Goal: Communication & Community: Answer question/provide support

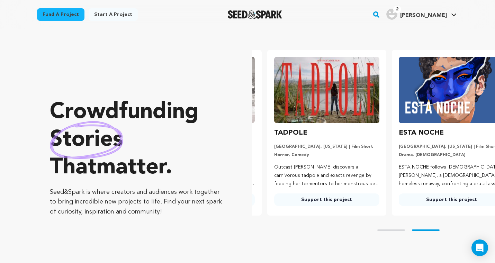
scroll to position [0, 130]
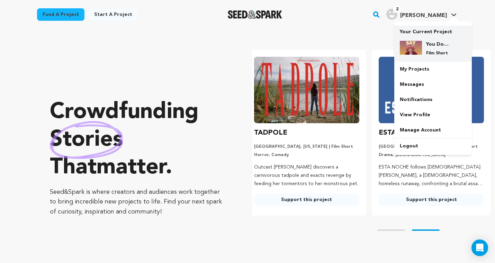
click at [412, 45] on img at bounding box center [411, 48] width 22 height 14
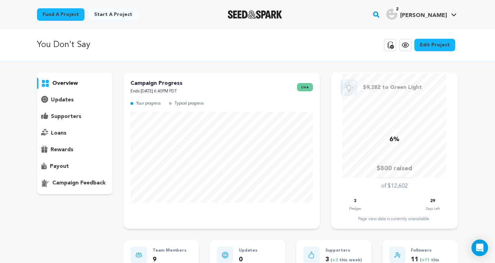
click at [61, 117] on p "supporters" at bounding box center [66, 116] width 30 height 8
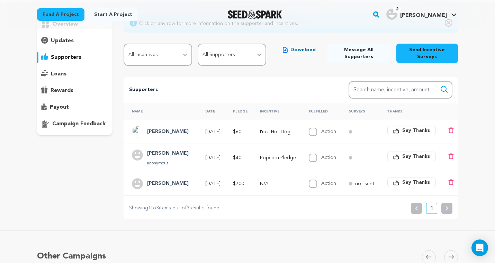
scroll to position [60, 0]
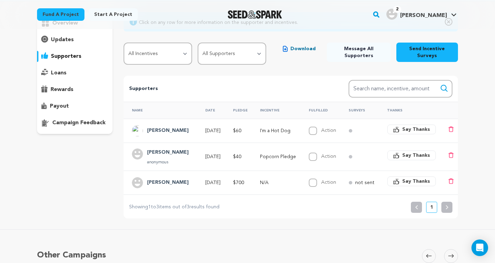
drag, startPoint x: 315, startPoint y: 183, endPoint x: 323, endPoint y: 178, distance: 9.1
click at [323, 179] on div "Action" at bounding box center [322, 183] width 27 height 8
click at [317, 183] on input "Action" at bounding box center [313, 183] width 8 height 8
checkbox input "true"
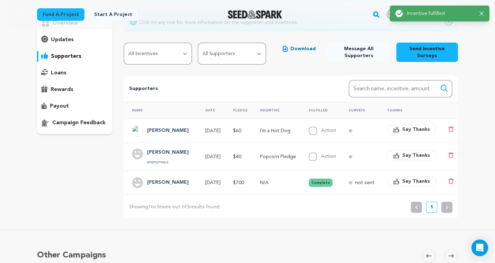
click at [404, 181] on span "Say Thanks" at bounding box center [416, 181] width 28 height 7
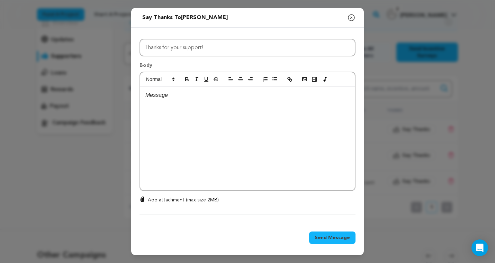
click at [174, 115] on div at bounding box center [247, 139] width 215 height 104
click at [324, 238] on span "Send Message" at bounding box center [332, 237] width 35 height 7
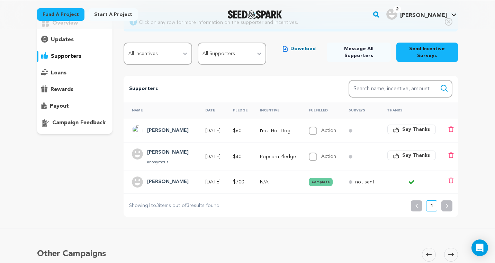
click at [317, 156] on input "Action" at bounding box center [313, 157] width 8 height 8
checkbox input "true"
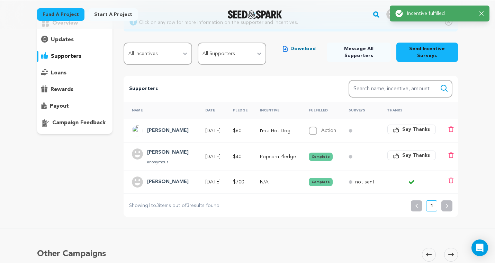
click at [417, 154] on span "Say Thanks" at bounding box center [416, 155] width 28 height 7
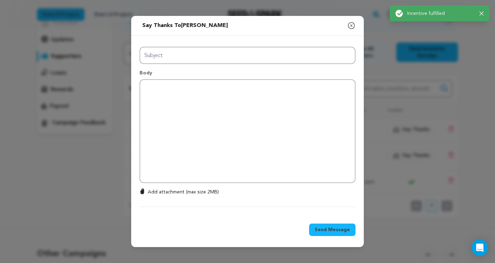
type input "Thanks for your support!"
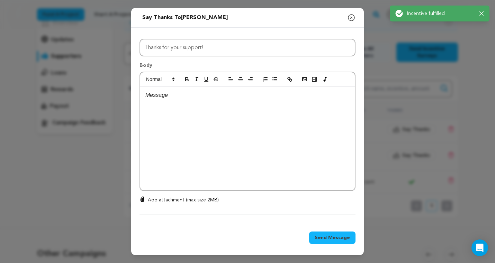
click at [191, 109] on div at bounding box center [247, 139] width 215 height 104
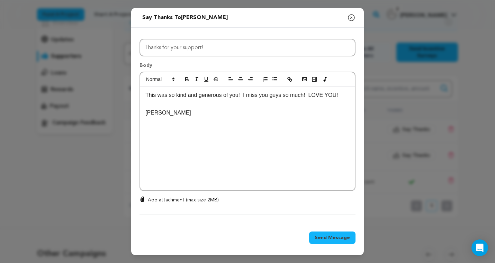
click at [336, 239] on span "Send Message" at bounding box center [332, 237] width 35 height 7
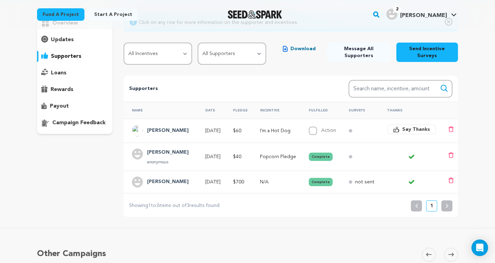
click at [271, 156] on p "Popcorn Pledge" at bounding box center [278, 156] width 36 height 7
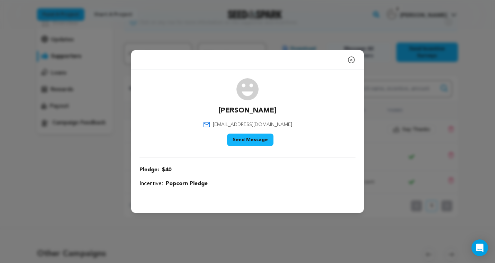
click at [350, 60] on icon "button" at bounding box center [351, 60] width 8 height 8
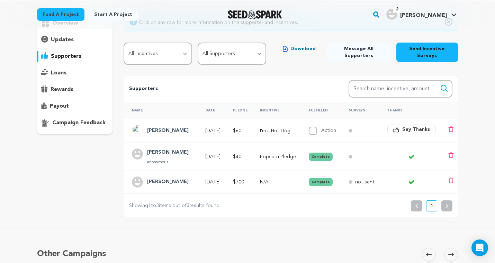
click at [285, 131] on p "I'm a Hot Dog" at bounding box center [278, 130] width 36 height 7
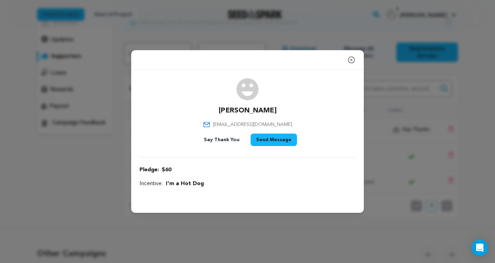
click at [129, 200] on div "Close modal Lindsay Gayla gaylalindsay@gmail.com" at bounding box center [247, 131] width 495 height 263
click at [276, 140] on button "Send Message" at bounding box center [274, 140] width 46 height 12
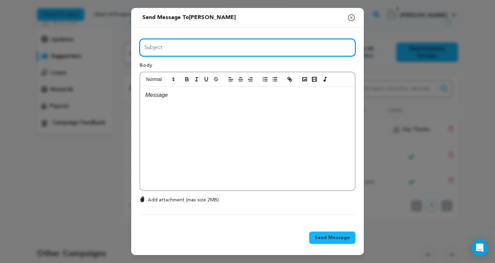
click at [188, 51] on input "Subject" at bounding box center [247, 48] width 216 height 18
type input "You are the BEST!"
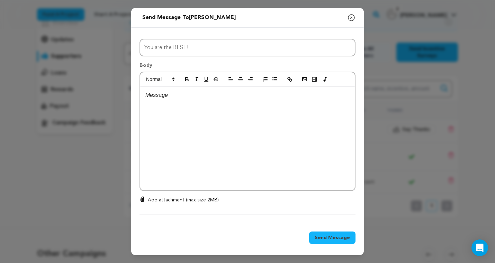
click at [180, 100] on div at bounding box center [247, 139] width 215 height 104
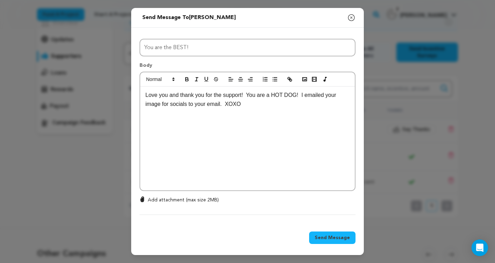
click at [338, 240] on span "Send Message" at bounding box center [332, 237] width 35 height 7
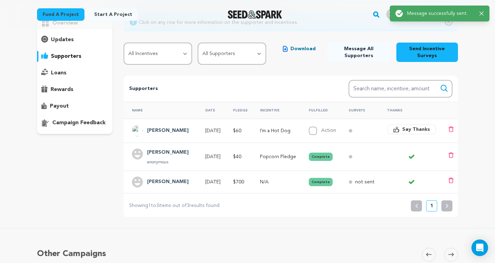
click at [316, 130] on input "Action" at bounding box center [313, 131] width 8 height 8
checkbox input "true"
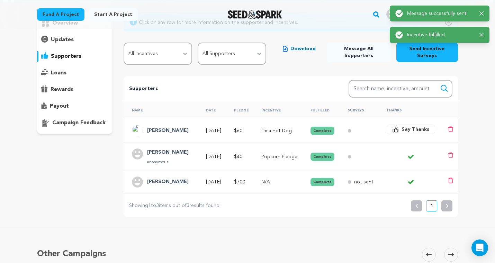
click at [415, 129] on span "Say Thanks" at bounding box center [416, 129] width 28 height 7
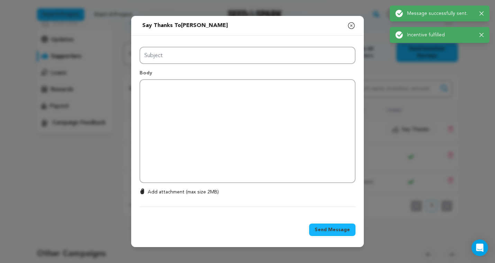
type input "Thanks for your support!"
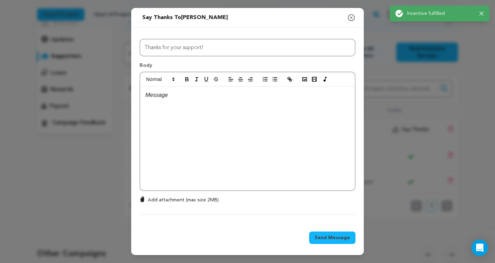
click at [251, 206] on div "0 % 0 % Add attachment (max size 2MB)" at bounding box center [247, 206] width 216 height 18
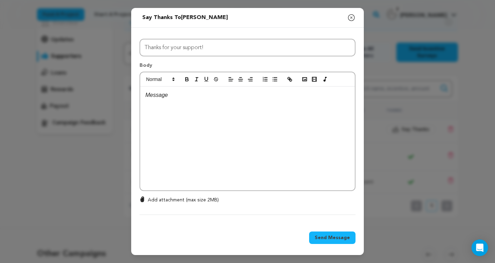
click at [352, 17] on icon "button" at bounding box center [351, 18] width 6 height 6
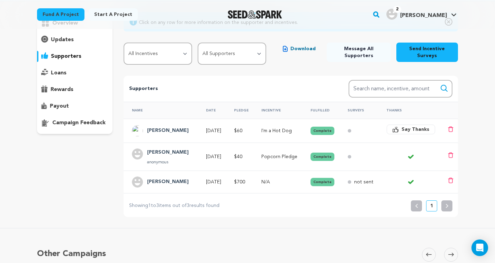
click at [411, 130] on span "Say Thanks" at bounding box center [416, 129] width 28 height 7
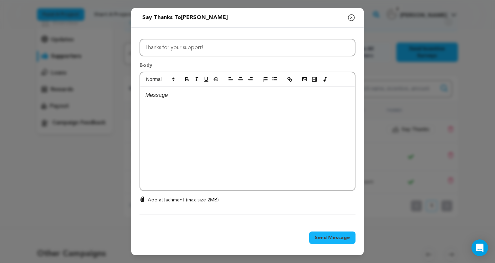
click at [292, 146] on div at bounding box center [247, 139] width 215 height 104
click at [197, 104] on div at bounding box center [247, 139] width 215 height 104
click at [333, 238] on span "Send Message" at bounding box center [332, 237] width 35 height 7
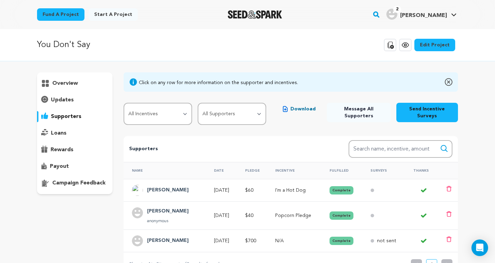
scroll to position [0, 0]
click at [244, 34] on div "You Don't Say Copy public preview link View project Edit Project View more opti…" at bounding box center [247, 45] width 495 height 32
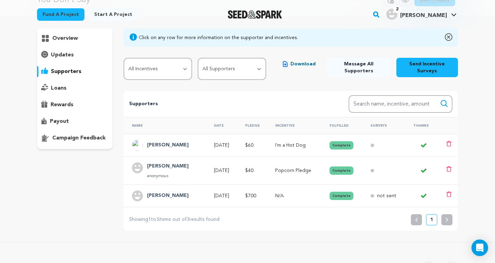
scroll to position [47, 0]
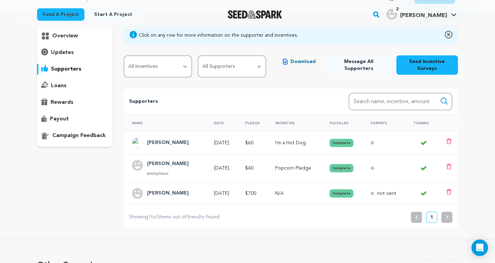
click at [385, 193] on p "not sent" at bounding box center [386, 193] width 19 height 7
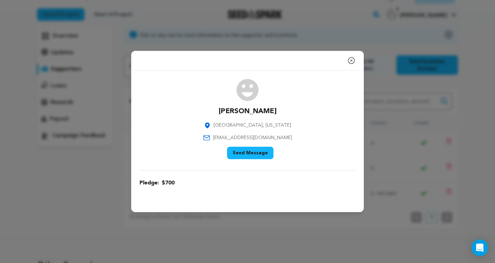
click at [353, 62] on icon "button" at bounding box center [351, 60] width 8 height 8
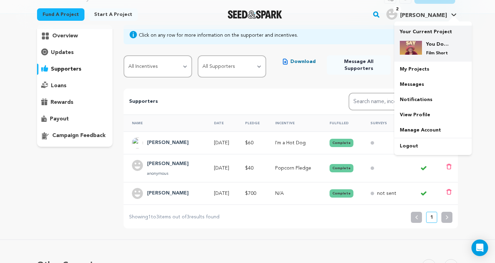
click at [421, 48] on img at bounding box center [411, 48] width 22 height 14
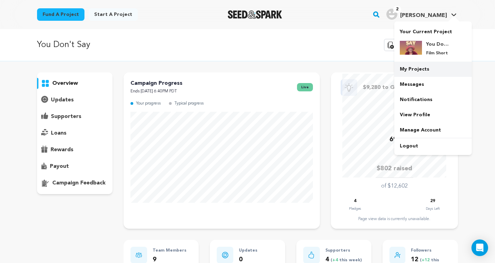
click at [420, 67] on link "My Projects" at bounding box center [433, 69] width 78 height 15
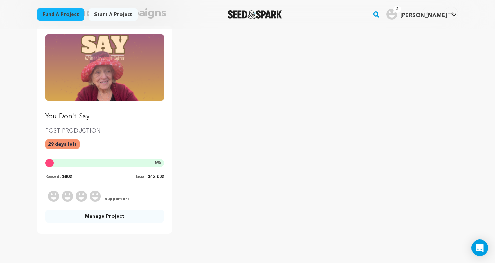
scroll to position [73, 0]
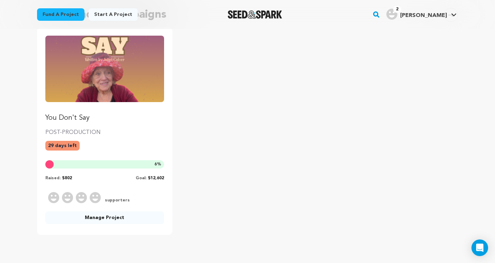
click at [112, 218] on link "Manage Project" at bounding box center [104, 217] width 119 height 12
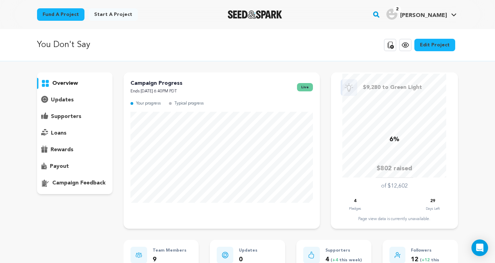
click at [62, 83] on p "overview" at bounding box center [65, 83] width 26 height 8
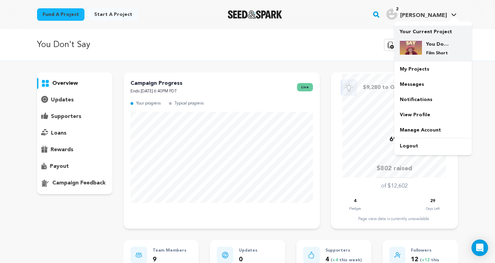
click at [420, 48] on img at bounding box center [411, 48] width 22 height 14
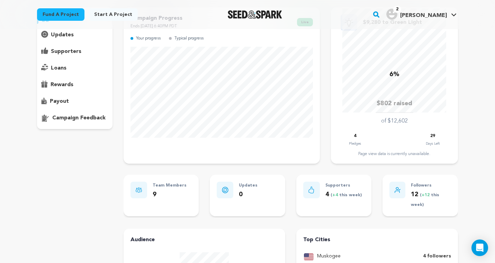
scroll to position [64, 0]
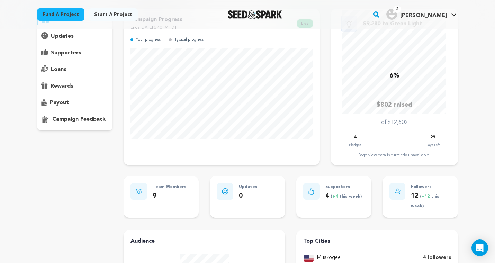
click at [356, 144] on p "Pledges" at bounding box center [355, 145] width 12 height 7
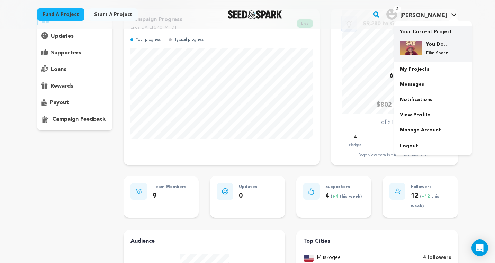
click at [433, 51] on p "Film Short" at bounding box center [438, 54] width 25 height 6
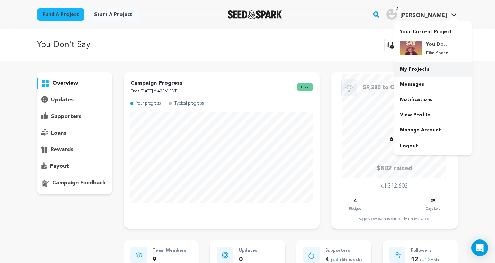
click at [415, 70] on link "My Projects" at bounding box center [433, 69] width 78 height 15
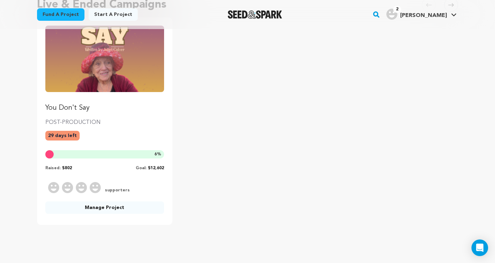
scroll to position [84, 0]
click at [129, 83] on img "Fund You Don't Say" at bounding box center [104, 58] width 119 height 66
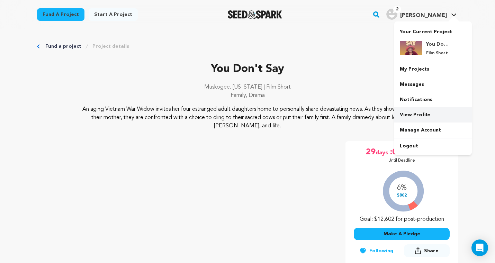
click at [419, 115] on link "View Profile" at bounding box center [433, 114] width 78 height 15
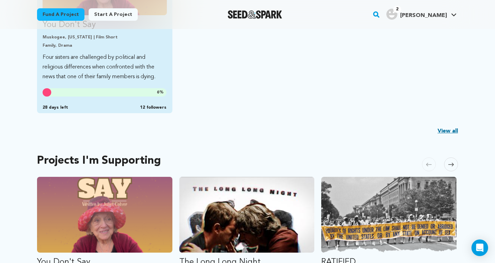
scroll to position [259, 0]
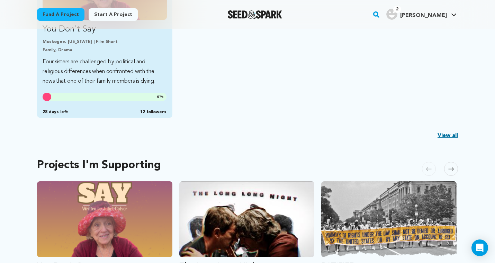
click at [117, 73] on p "Four sisters are challenged by political and religious differences when confron…" at bounding box center [105, 71] width 124 height 29
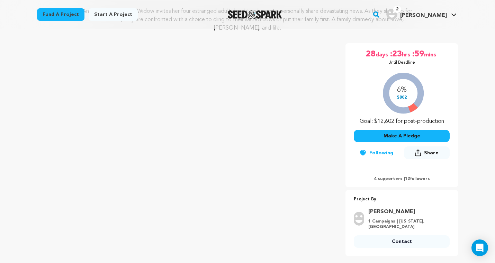
scroll to position [98, 0]
click at [380, 178] on p "4 supporters | 12 followers" at bounding box center [402, 179] width 96 height 6
click at [399, 93] on div "6% $802 Goal: $12,602 for post-production" at bounding box center [402, 96] width 96 height 57
click at [414, 109] on div "6% $802 Goal: $12,602 for post-production" at bounding box center [402, 96] width 96 height 57
click at [412, 106] on div "6% $802 Goal: $12,602 for post-production" at bounding box center [402, 96] width 96 height 57
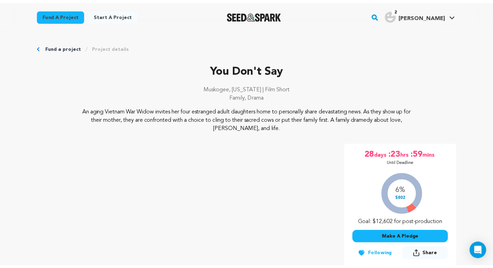
scroll to position [0, 0]
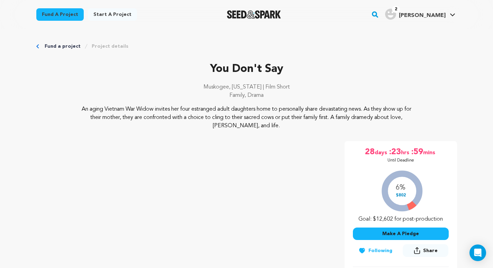
click at [179, 63] on p "You Don't Say" at bounding box center [246, 69] width 421 height 17
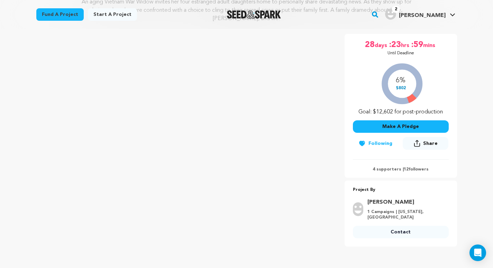
scroll to position [109, 0]
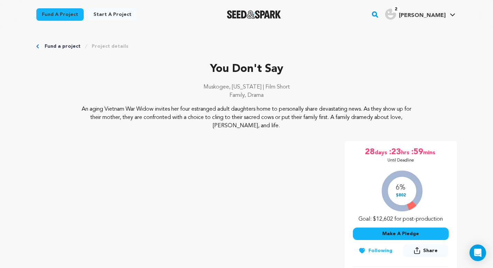
scroll to position [0, 0]
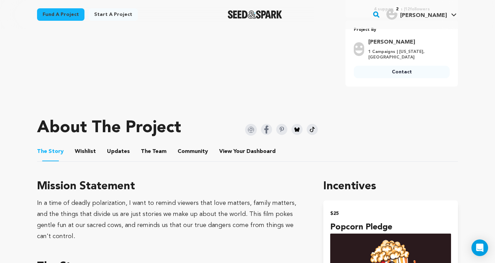
scroll to position [265, 0]
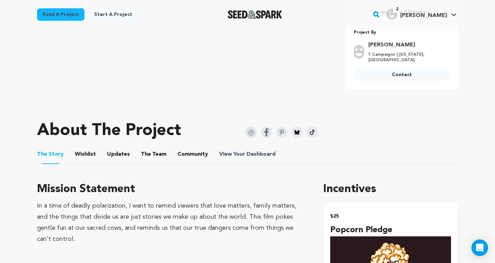
click at [238, 155] on span "View Your Dashboard" at bounding box center [248, 154] width 58 height 8
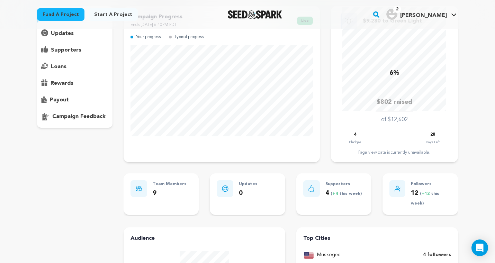
scroll to position [61, 0]
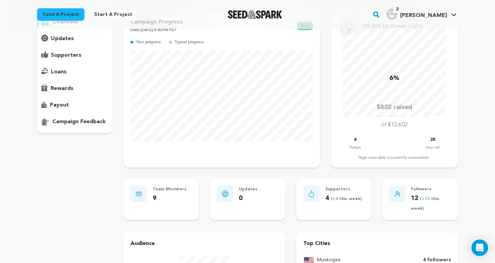
click at [339, 198] on span "+4" at bounding box center [335, 199] width 7 height 4
click at [72, 56] on p "supporters" at bounding box center [66, 55] width 30 height 8
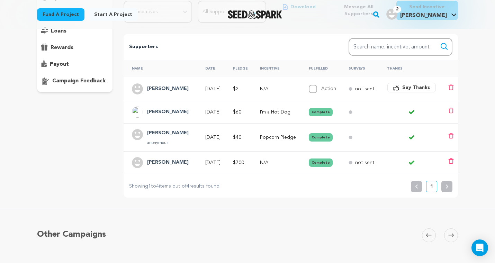
scroll to position [103, 0]
click at [409, 89] on span "Say Thanks" at bounding box center [416, 86] width 28 height 7
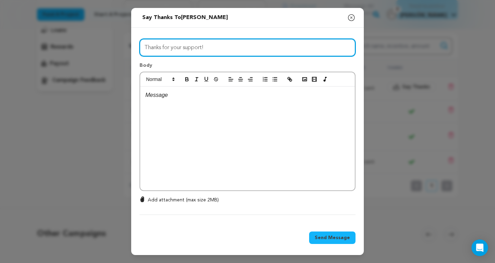
click at [196, 48] on input "Thanks for your support!" at bounding box center [247, 48] width 216 height 18
drag, startPoint x: 210, startPoint y: 46, endPoint x: 134, endPoint y: 41, distance: 76.7
click at [134, 41] on div "All Incentives Popcorn Pledge I'm a Hot Dog I'm Hot Stuff! I DIDN'T WAFFLE! The…" at bounding box center [247, 126] width 233 height 196
type input "This means so much!"
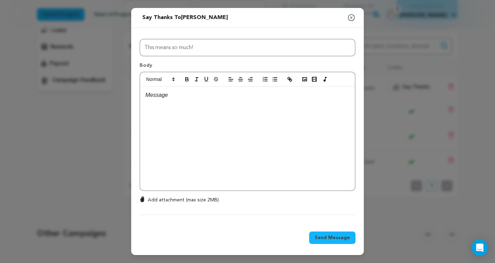
click at [159, 100] on div at bounding box center [247, 139] width 215 height 104
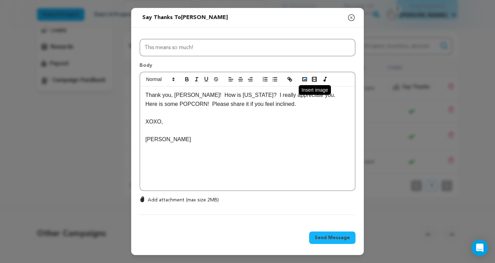
click at [303, 80] on rect "button" at bounding box center [305, 79] width 4 height 3
click at [233, 135] on p "[PERSON_NAME]" at bounding box center [247, 139] width 204 height 9
click at [198, 129] on p at bounding box center [247, 130] width 204 height 9
click at [308, 78] on button "button" at bounding box center [305, 79] width 10 height 8
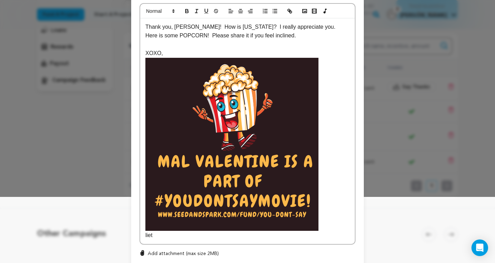
scroll to position [55, 0]
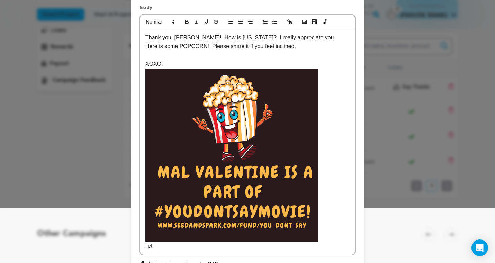
click at [186, 65] on p "XOXO," at bounding box center [247, 64] width 204 height 9
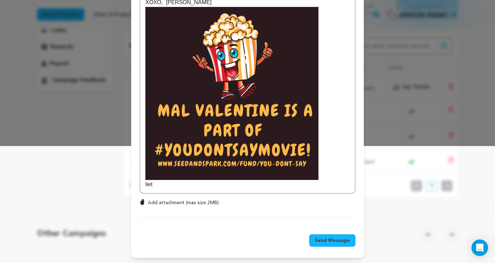
scroll to position [117, 0]
drag, startPoint x: 157, startPoint y: 185, endPoint x: 138, endPoint y: 184, distance: 19.4
click at [138, 184] on div "All Incentives Popcorn Pledge I'm a Hot Dog I'm Hot Stuff! I DIDN'T WAFFLE! The…" at bounding box center [247, 68] width 233 height 318
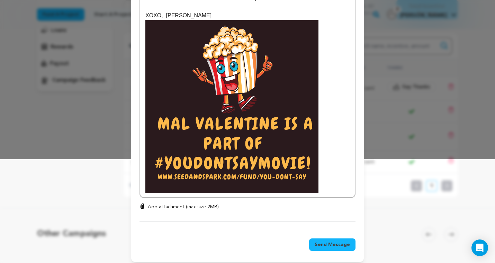
scroll to position [99, 0]
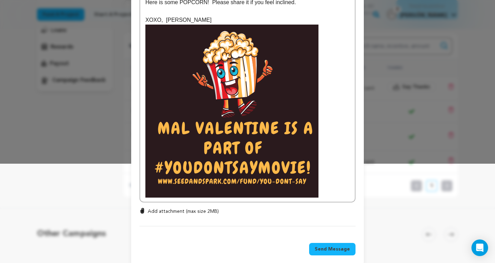
click at [284, 114] on img at bounding box center [231, 111] width 173 height 173
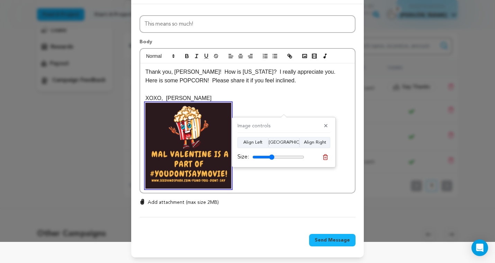
drag, startPoint x: 300, startPoint y: 156, endPoint x: 271, endPoint y: 157, distance: 29.1
type input "42"
click at [271, 157] on input "range" at bounding box center [278, 157] width 52 height 6
click at [344, 135] on div "All Incentives Popcorn Pledge I'm a Hot Dog I'm Hot Stuff! I DIDN'T WAFFLE! The…" at bounding box center [247, 116] width 216 height 202
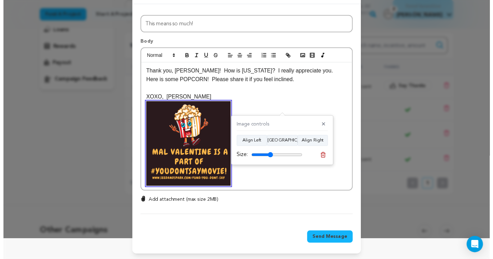
scroll to position [20, 0]
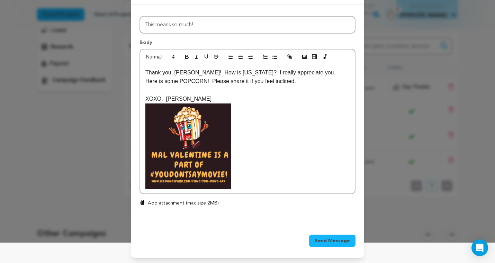
click at [280, 202] on label "Add attachment (max size 2MB)" at bounding box center [247, 203] width 216 height 7
click at [143, 200] on input "Add attachment (max size 2MB)" at bounding box center [142, 199] width 0 height 0
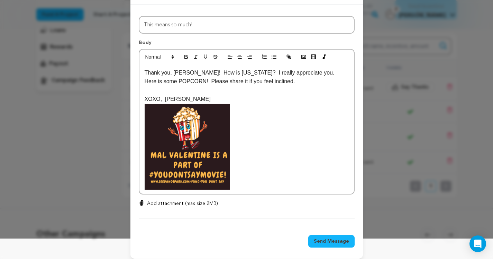
click at [332, 239] on span "Send Message" at bounding box center [331, 240] width 35 height 7
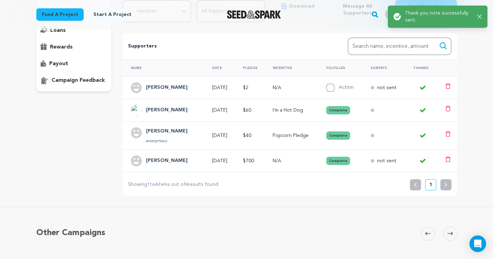
click at [333, 88] on input "Action" at bounding box center [330, 87] width 8 height 8
checkbox input "true"
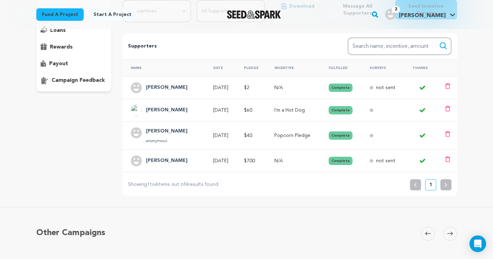
click at [205, 36] on div "Supporters Search Search name, incentive, amount" at bounding box center [290, 46] width 334 height 26
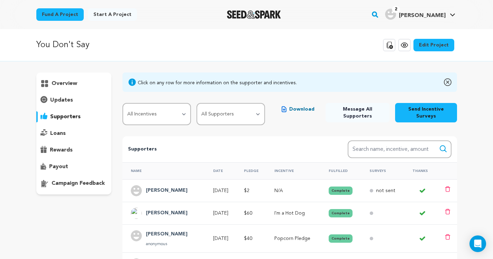
scroll to position [0, 0]
